Goal: Check status: Check status

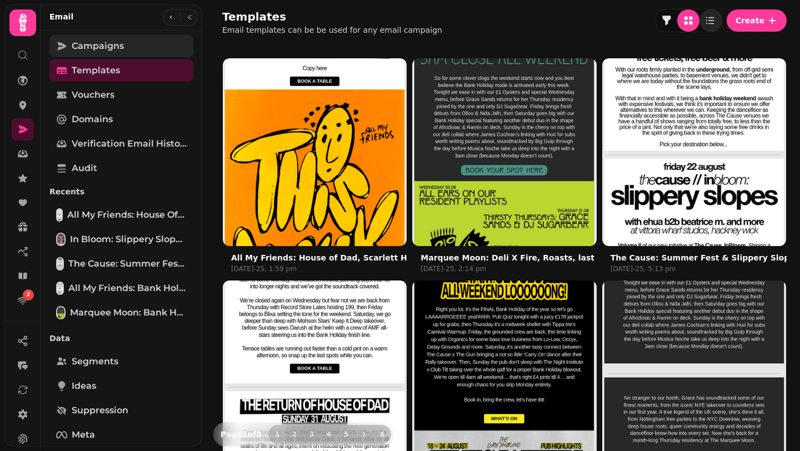
click at [97, 49] on span "Campaigns" at bounding box center [98, 45] width 52 height 13
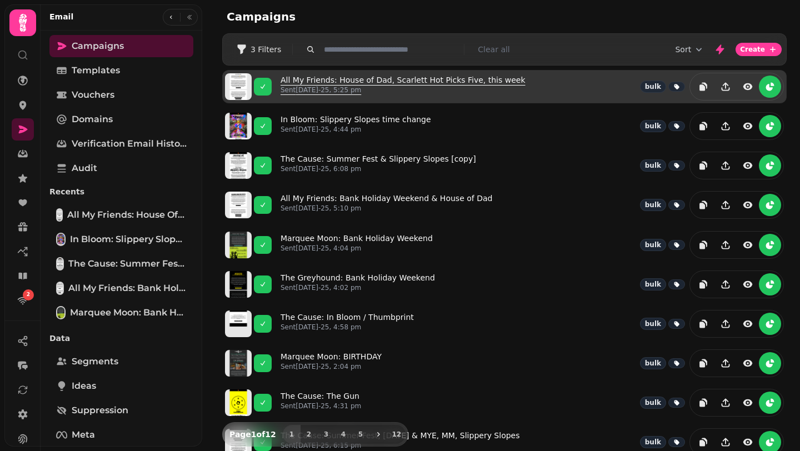
click at [372, 79] on link "All My Friends: House of Dad, Scarlett Hot Picks Five, this week Sent [DATE]-25…" at bounding box center [403, 86] width 245 height 24
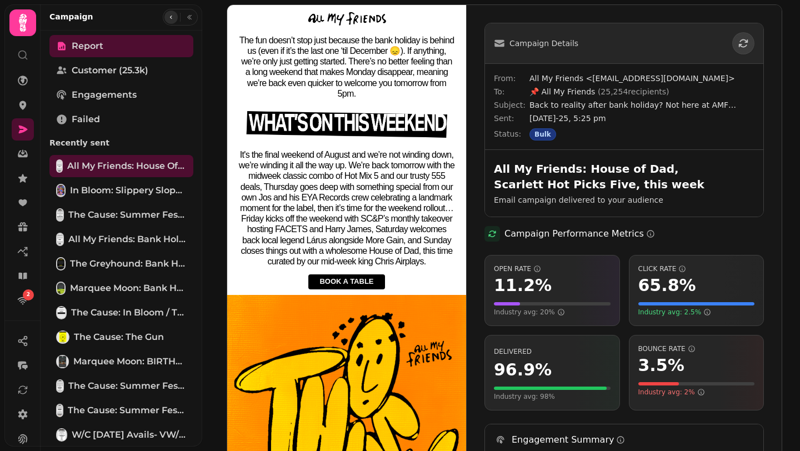
click at [168, 14] on icon "button" at bounding box center [171, 17] width 7 height 7
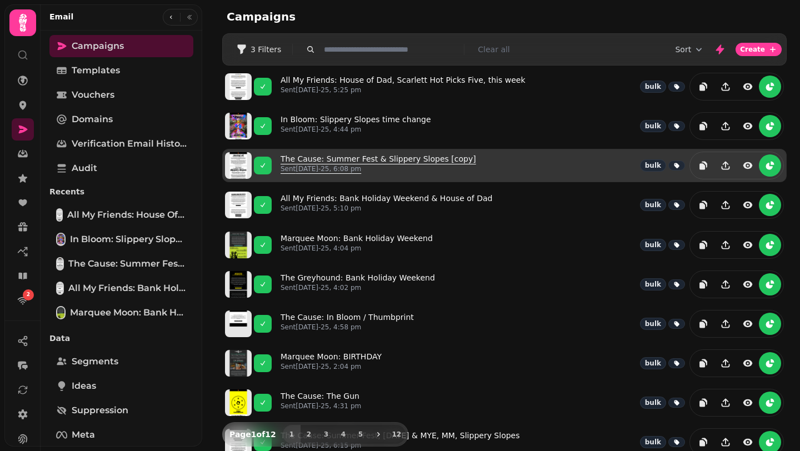
click at [369, 156] on link "The Cause: Summer Fest & Slippery Slopes [copy] Sent [DATE]-25, 6:08 pm" at bounding box center [379, 165] width 196 height 24
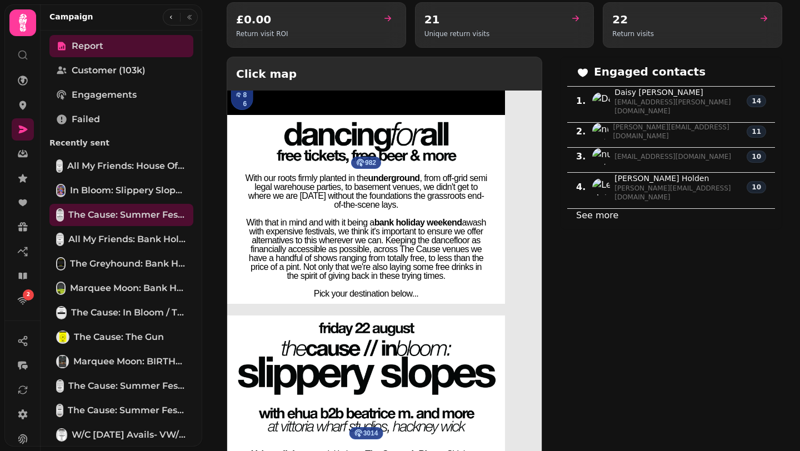
scroll to position [786, 0]
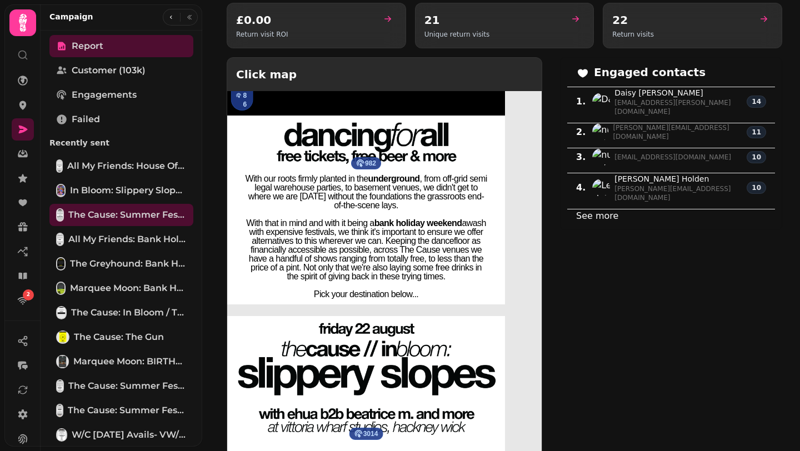
click at [597, 209] on div "See more" at bounding box center [671, 216] width 208 height 14
click at [594, 211] on link "See more" at bounding box center [597, 216] width 42 height 11
select select "**"
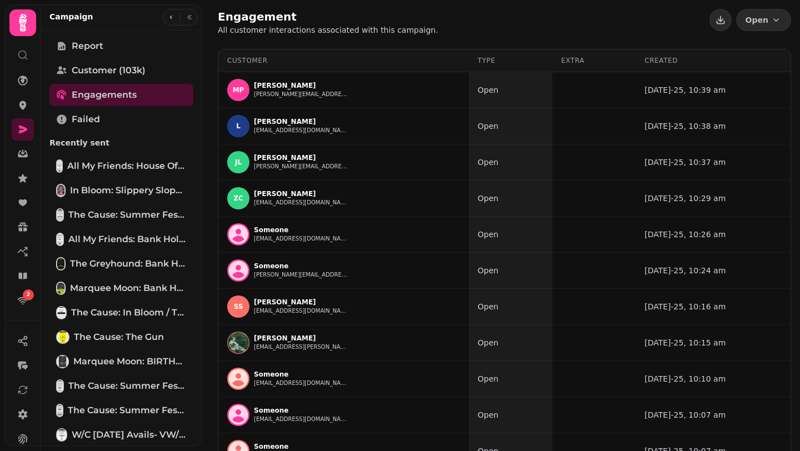
click at [490, 60] on div "Type" at bounding box center [511, 60] width 66 height 9
click at [538, 59] on icon at bounding box center [539, 60] width 4 height 3
click at [538, 59] on icon at bounding box center [538, 60] width 9 height 9
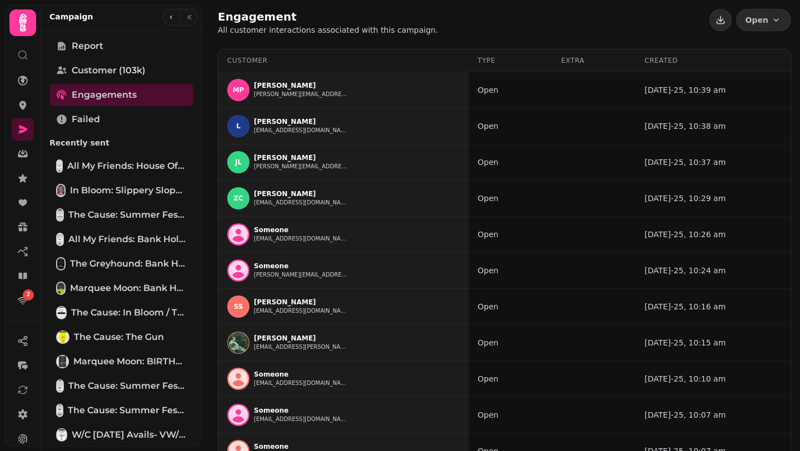
click at [397, 58] on div "Customer" at bounding box center [343, 60] width 233 height 9
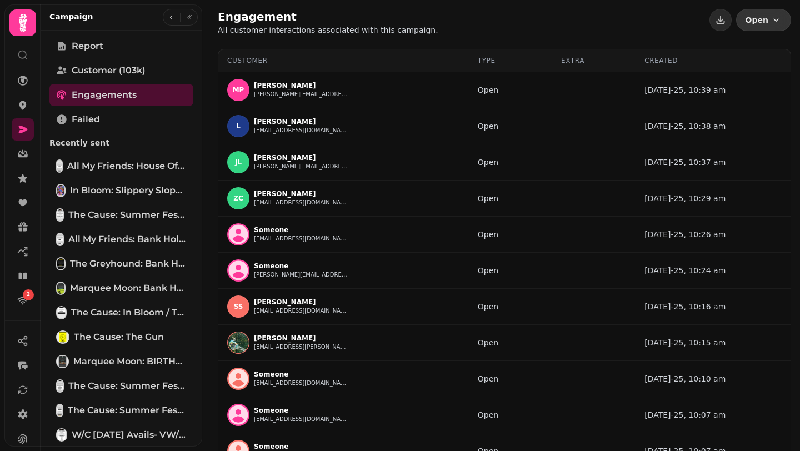
click at [771, 18] on icon "button" at bounding box center [776, 19] width 11 height 11
click at [778, 23] on icon "button" at bounding box center [776, 19] width 11 height 11
click at [138, 73] on span "Customer (103k)" at bounding box center [109, 70] width 74 height 13
select select "**"
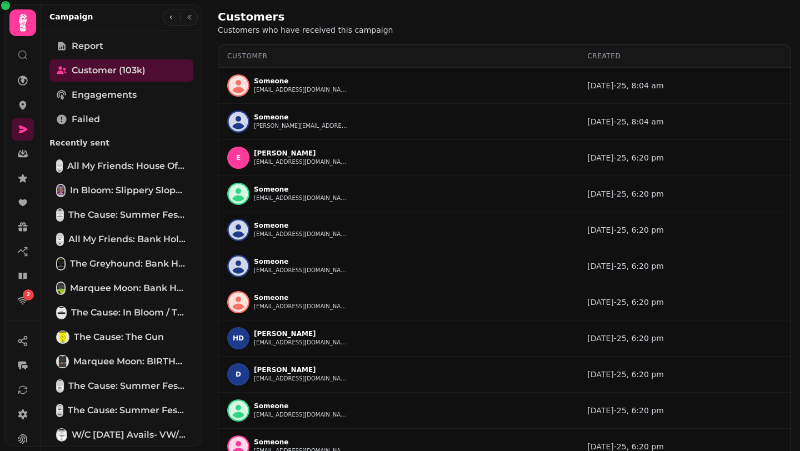
click at [18, 56] on icon at bounding box center [22, 54] width 11 height 11
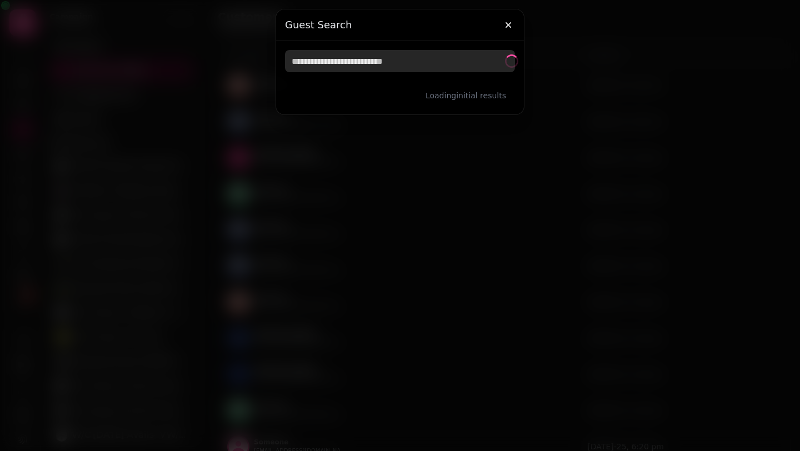
click at [329, 61] on input "text" at bounding box center [400, 61] width 230 height 22
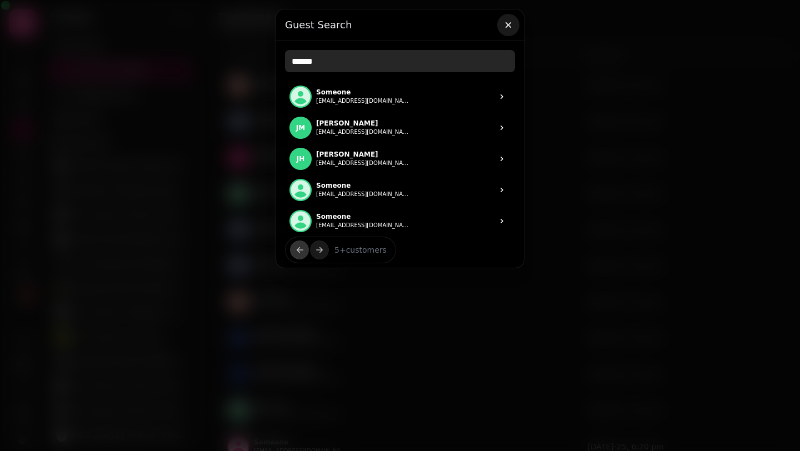
type input "******"
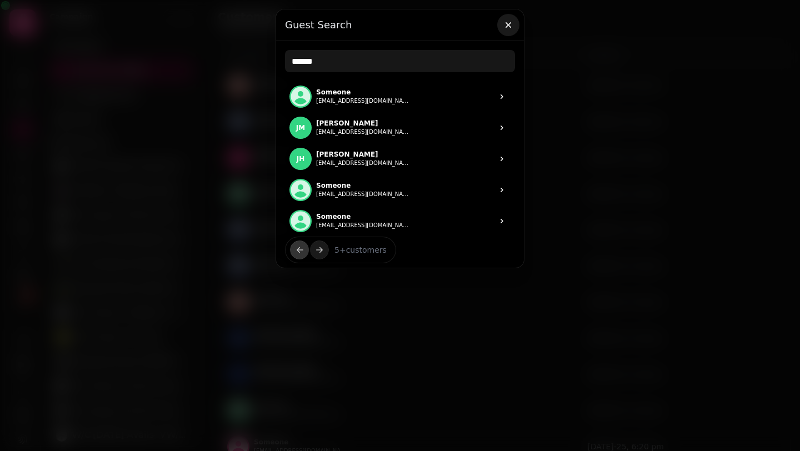
click at [506, 24] on icon "button" at bounding box center [508, 24] width 11 height 11
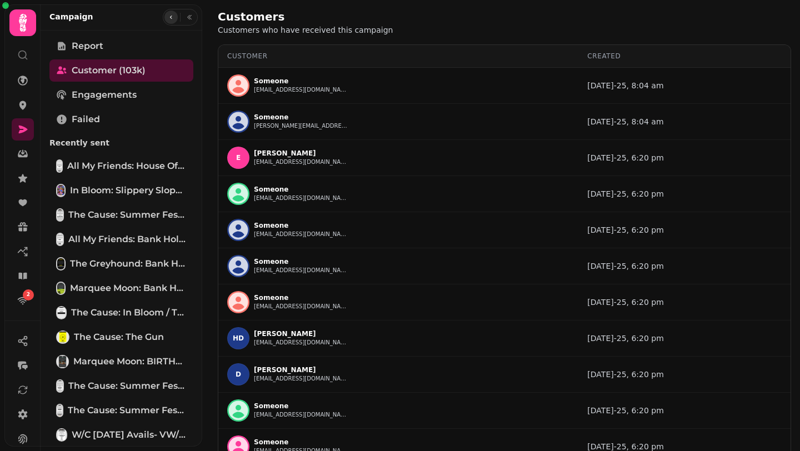
click at [168, 14] on icon "button" at bounding box center [171, 17] width 7 height 7
select select "**"
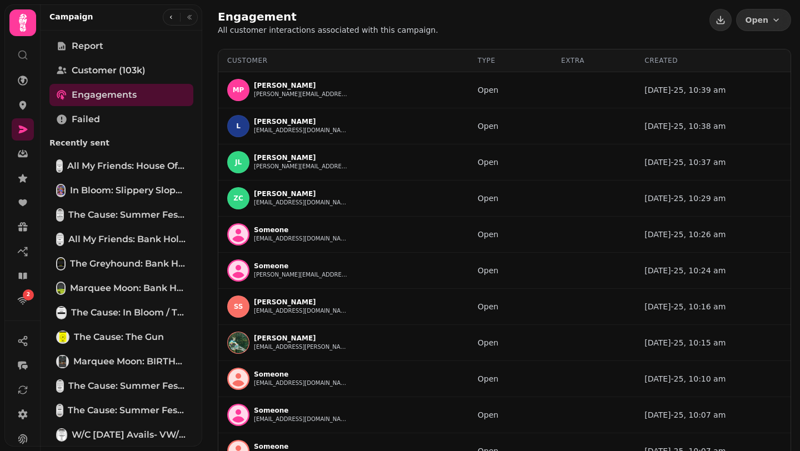
click at [167, 9] on div at bounding box center [180, 17] width 35 height 17
click at [171, 17] on icon "button" at bounding box center [171, 17] width 7 height 7
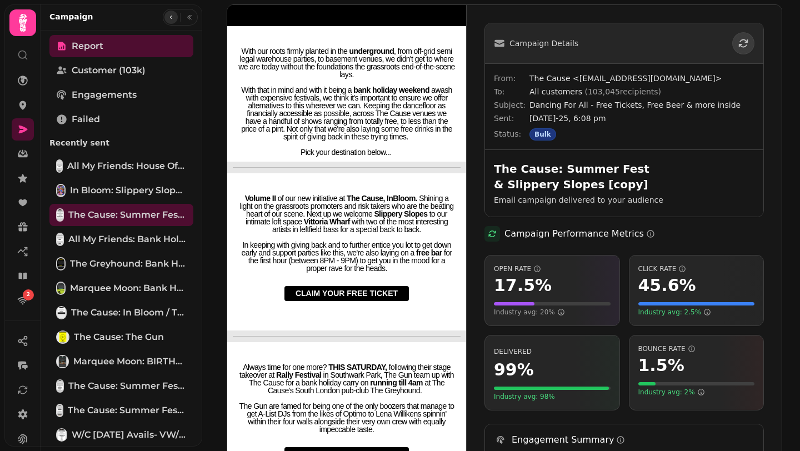
click at [169, 13] on button "button" at bounding box center [170, 17] width 13 height 13
